Goal: Task Accomplishment & Management: Use online tool/utility

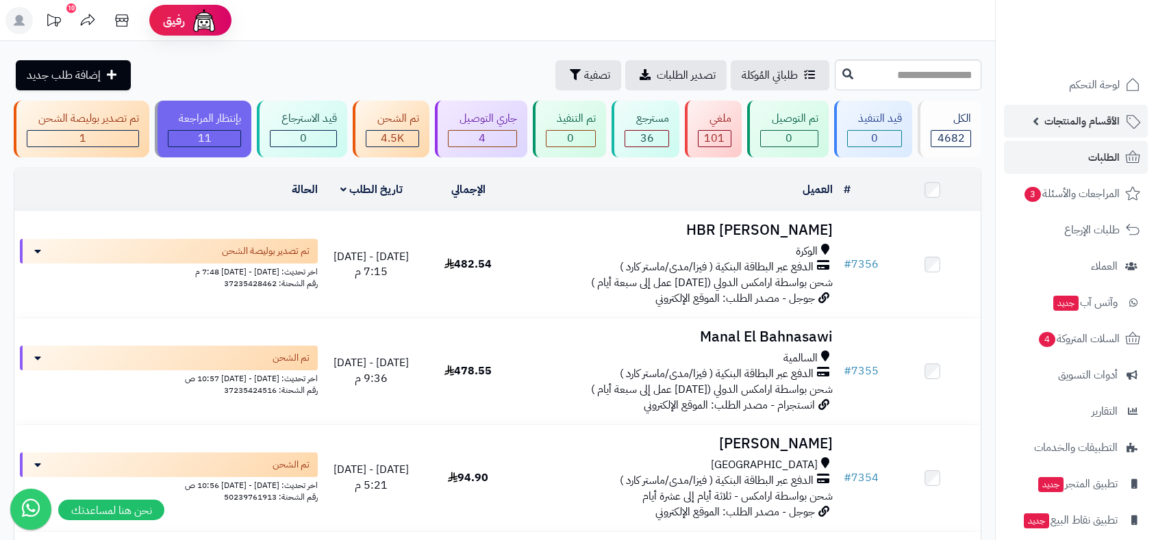
click at [1070, 120] on span "الأقسام والمنتجات" at bounding box center [1081, 121] width 75 height 19
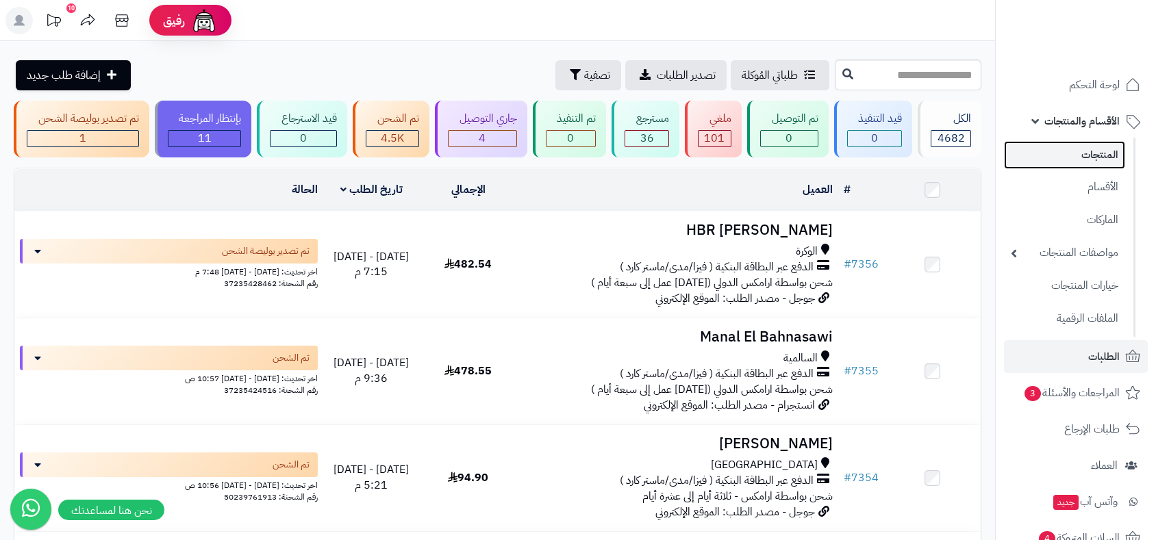
click at [1089, 155] on link "المنتجات" at bounding box center [1064, 155] width 121 height 28
click at [1089, 157] on link "المنتجات" at bounding box center [1064, 155] width 121 height 28
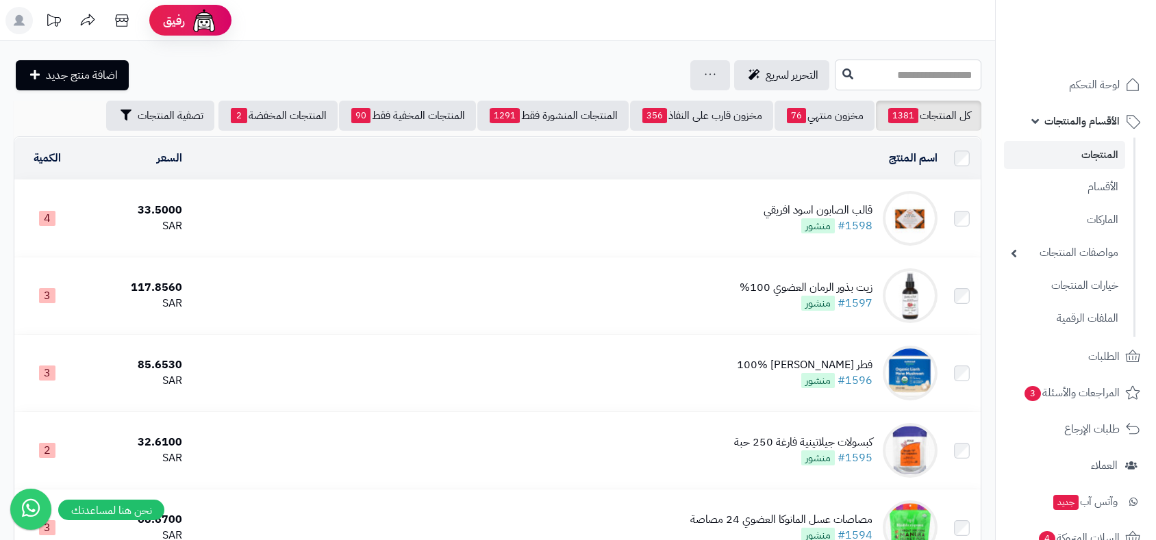
click at [843, 66] on input "text" at bounding box center [908, 75] width 147 height 31
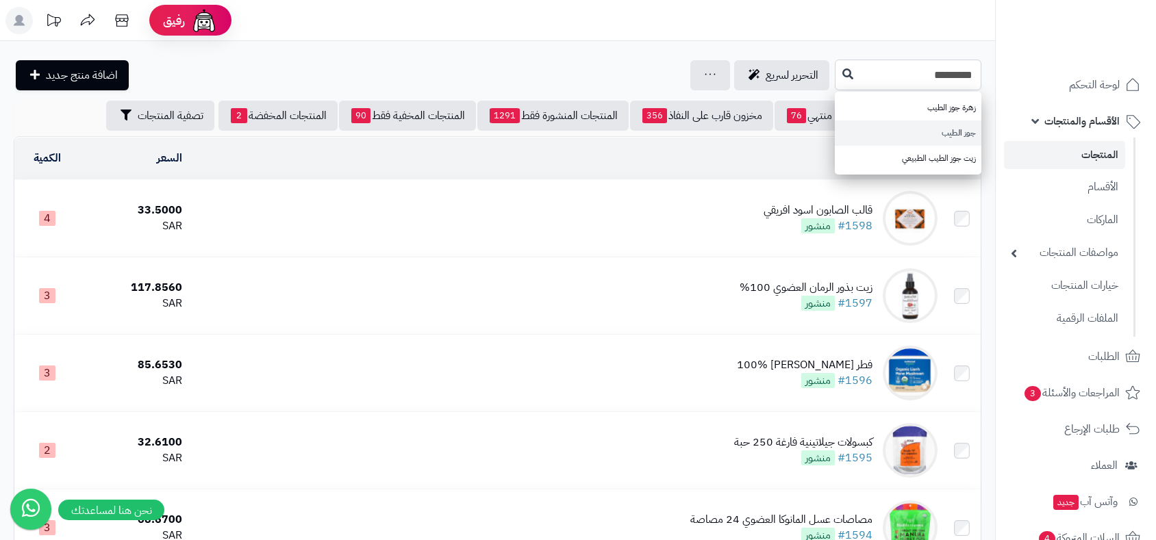
type input "*********"
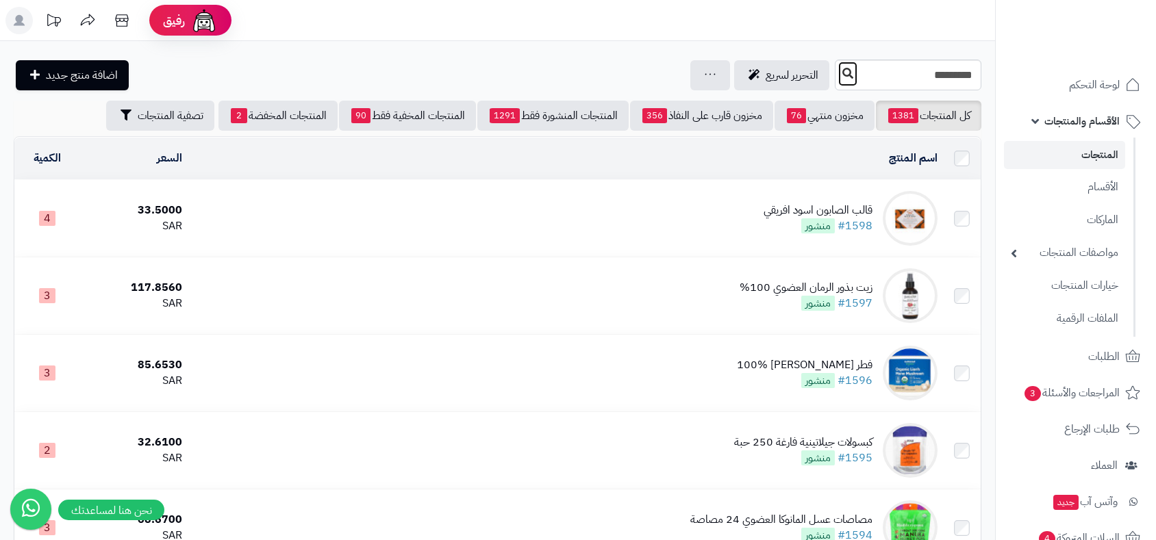
click at [842, 72] on icon at bounding box center [847, 73] width 11 height 11
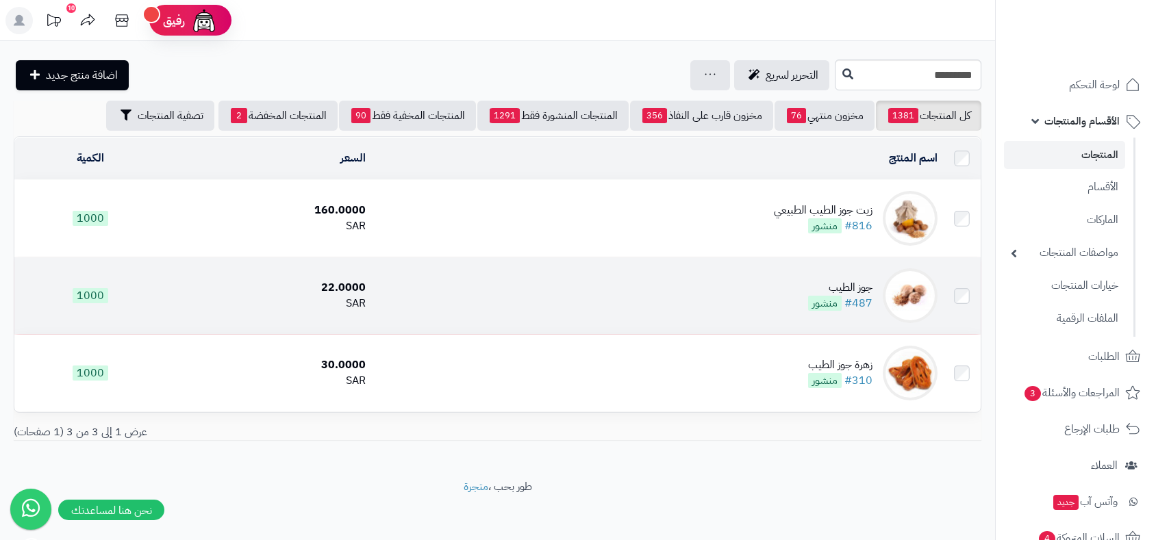
click at [832, 302] on span "منشور" at bounding box center [825, 303] width 34 height 15
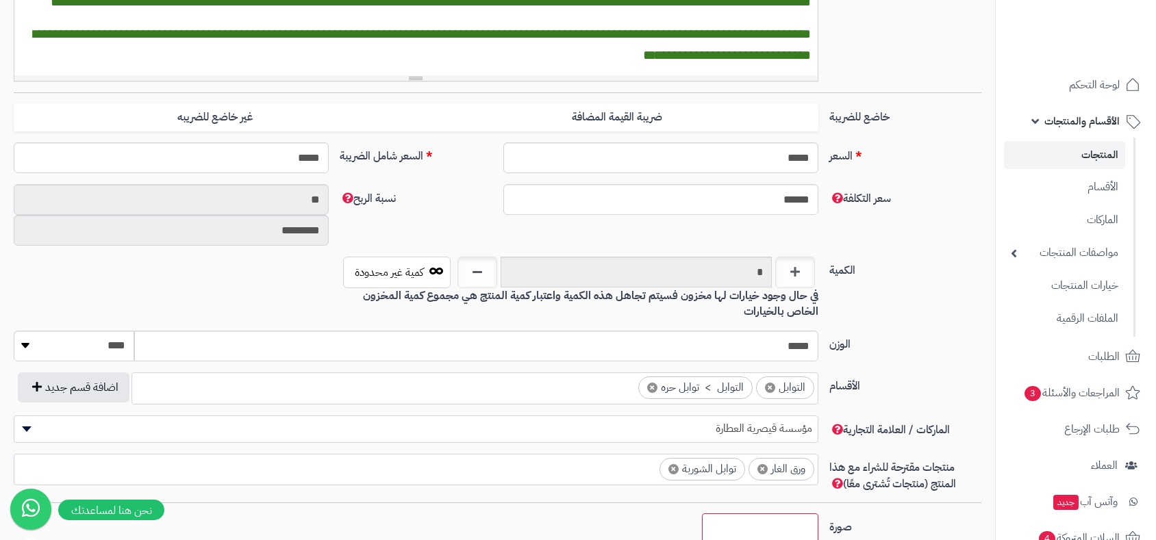
scroll to position [491, 0]
